Goal: Find contact information: Find contact information

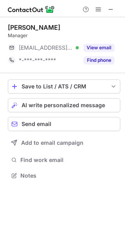
scroll to position [170, 125]
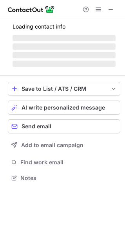
scroll to position [183, 125]
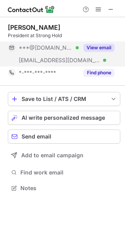
drag, startPoint x: 107, startPoint y: 43, endPoint x: 106, endPoint y: 54, distance: 10.6
click at [105, 44] on div "View email" at bounding box center [97, 48] width 36 height 13
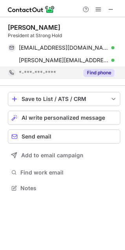
click at [103, 75] on button "Find phone" at bounding box center [98, 73] width 31 height 8
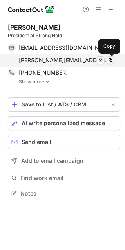
click at [110, 60] on span at bounding box center [110, 60] width 6 height 6
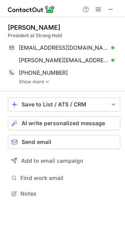
drag, startPoint x: 5, startPoint y: 29, endPoint x: 84, endPoint y: 24, distance: 78.5
click at [84, 24] on div "[PERSON_NAME] President at Strong Hold [EMAIL_ADDRESS][DOMAIN_NAME] Verified Se…" at bounding box center [62, 111] width 125 height 188
copy div "[PERSON_NAME]"
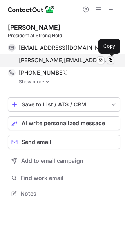
click at [110, 58] on span at bounding box center [110, 60] width 6 height 6
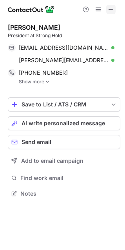
click at [108, 9] on span at bounding box center [111, 9] width 6 height 6
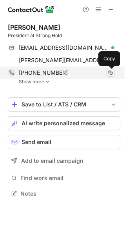
click at [111, 74] on span at bounding box center [110, 73] width 6 height 6
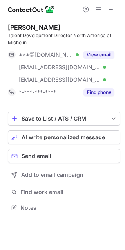
scroll to position [202, 125]
